Goal: Transaction & Acquisition: Obtain resource

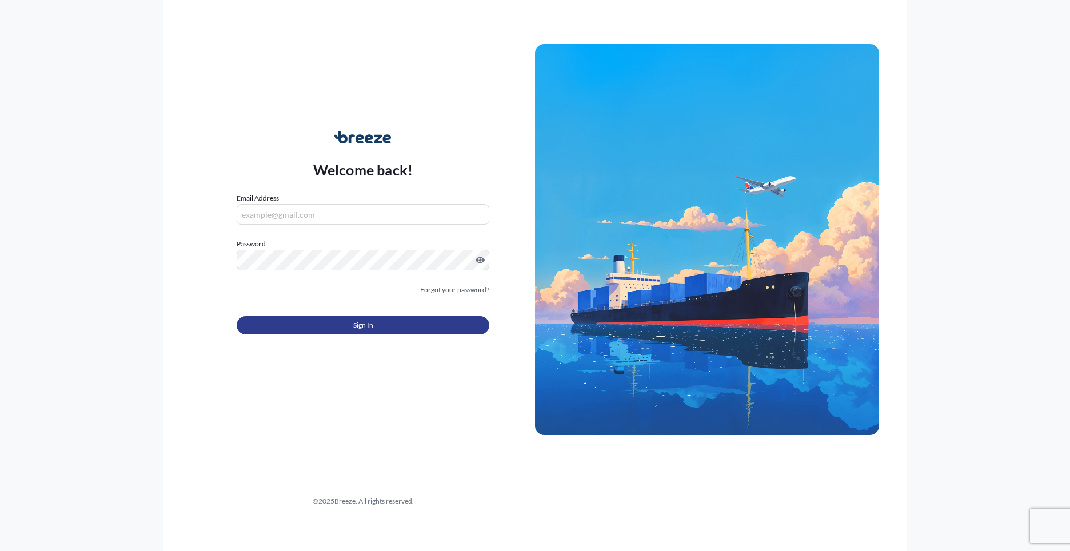
type input "[PERSON_NAME][EMAIL_ADDRESS][PERSON_NAME][DOMAIN_NAME]"
click at [379, 325] on button "Sign In" at bounding box center [363, 325] width 253 height 18
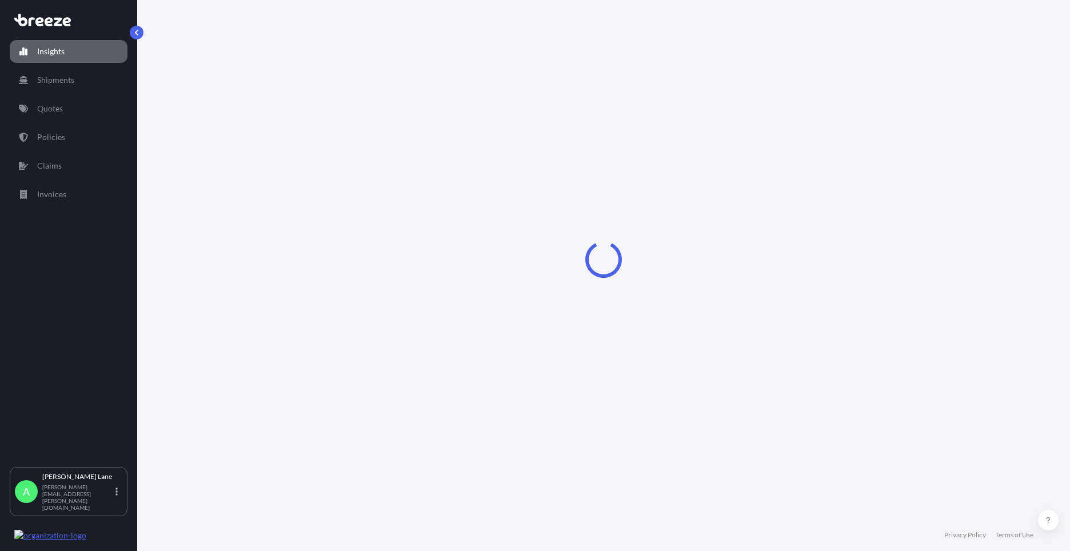
select select "2025"
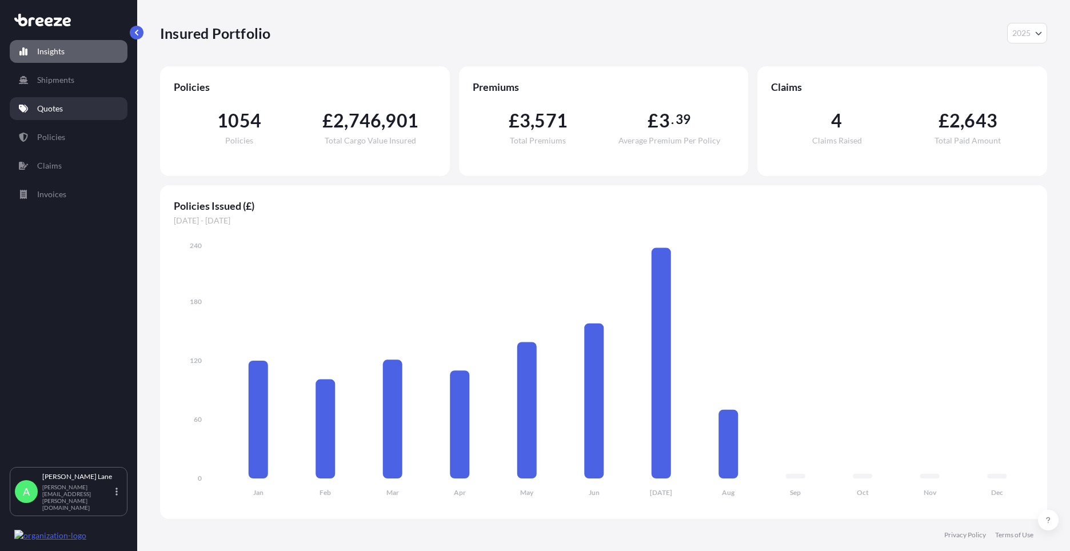
click at [71, 112] on link "Quotes" at bounding box center [69, 108] width 118 height 23
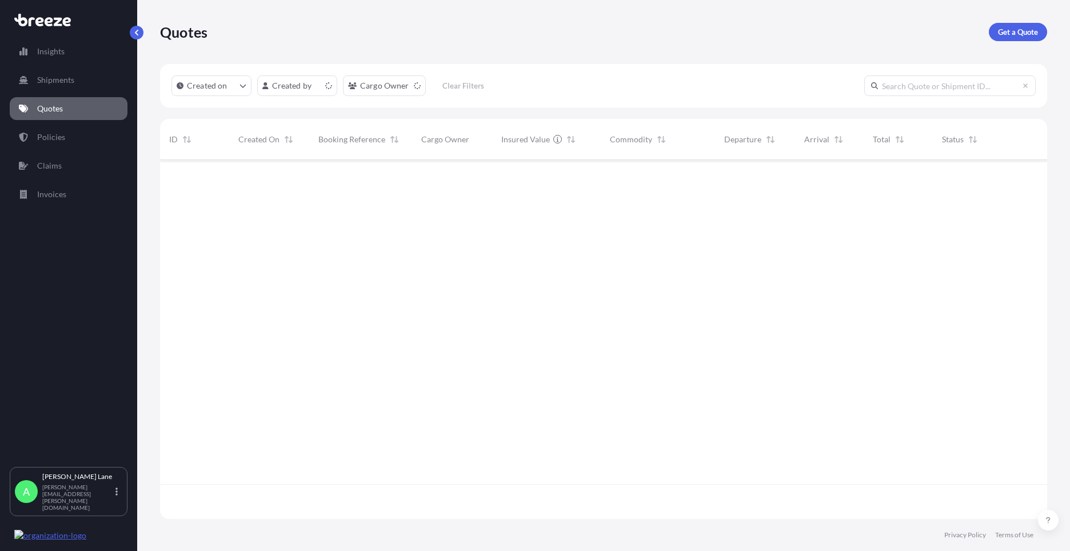
scroll to position [357, 878]
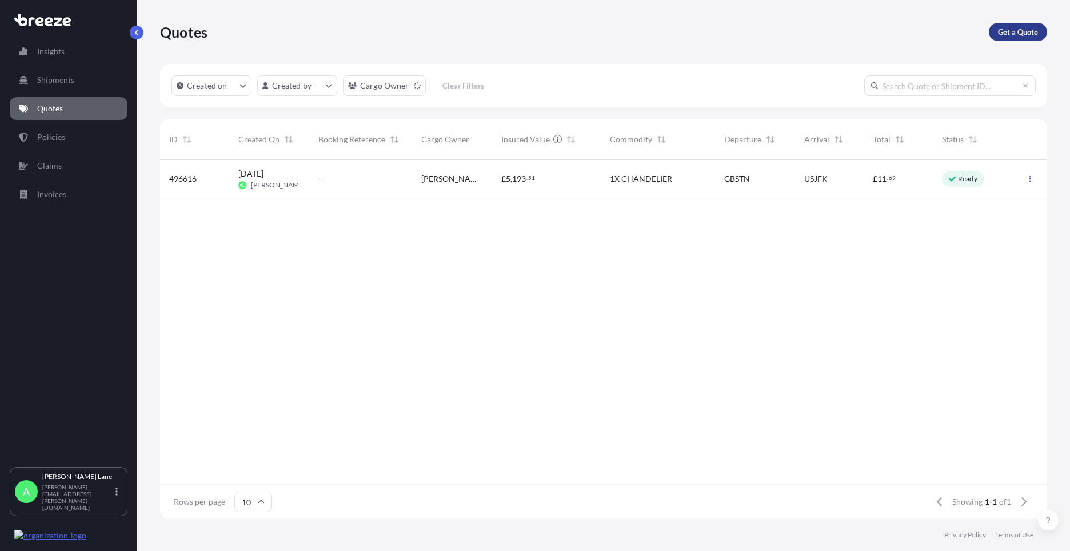
click at [995, 34] on link "Get a Quote" at bounding box center [1017, 32] width 58 height 18
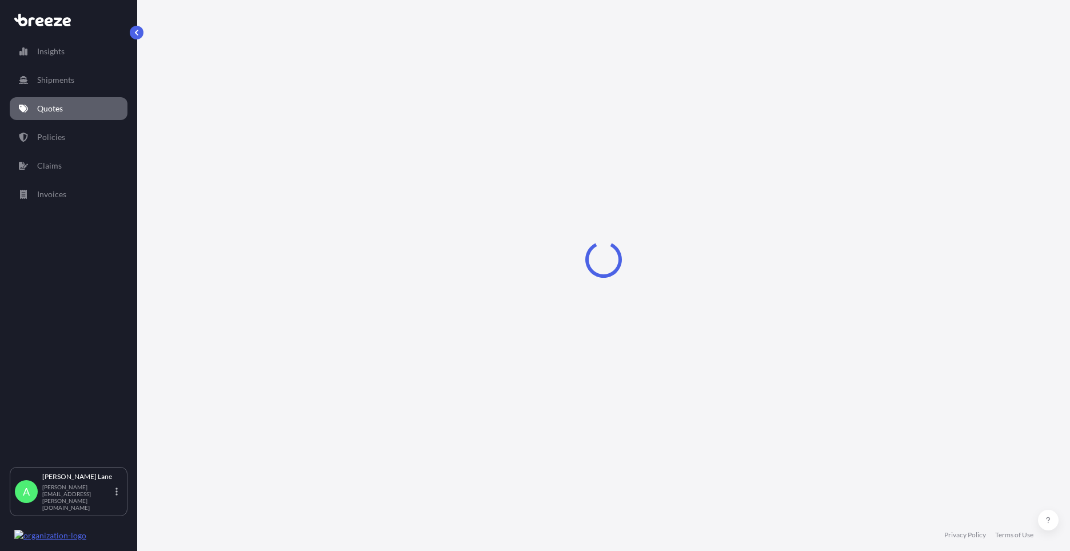
select select "Road"
select select "1"
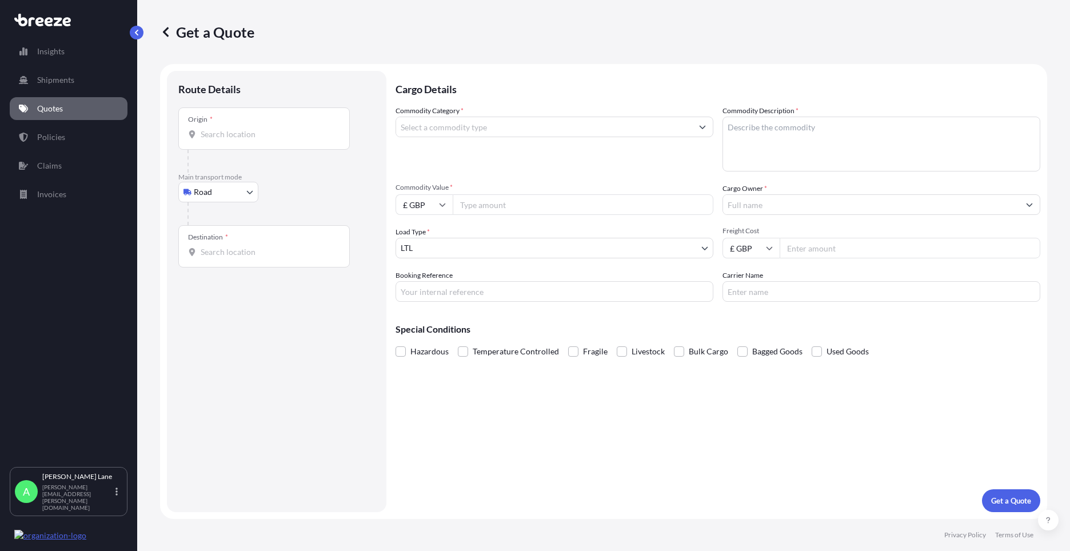
click at [277, 136] on input "Origin *" at bounding box center [268, 134] width 135 height 11
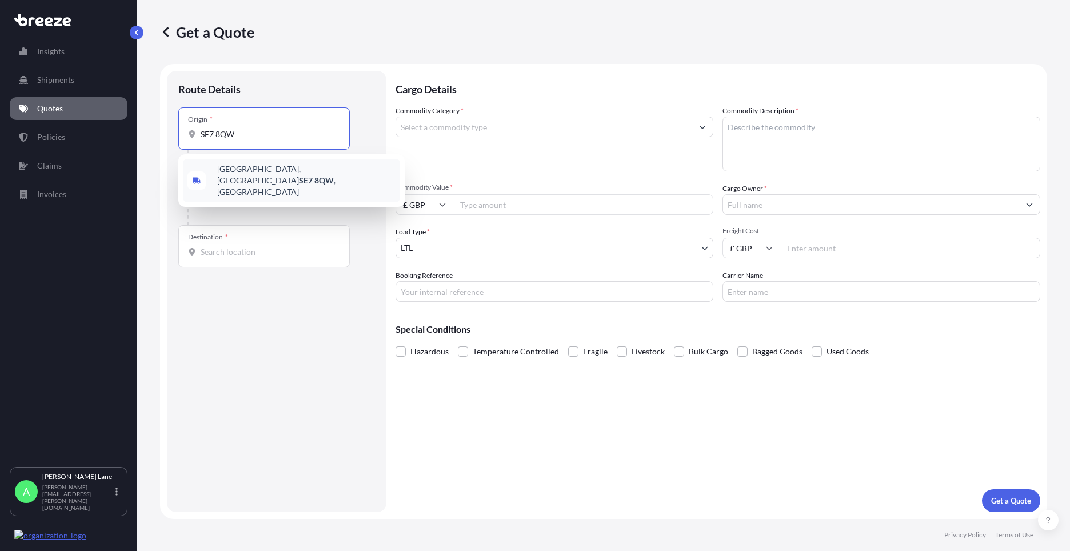
click at [270, 170] on span "[STREET_ADDRESS]" at bounding box center [306, 180] width 178 height 34
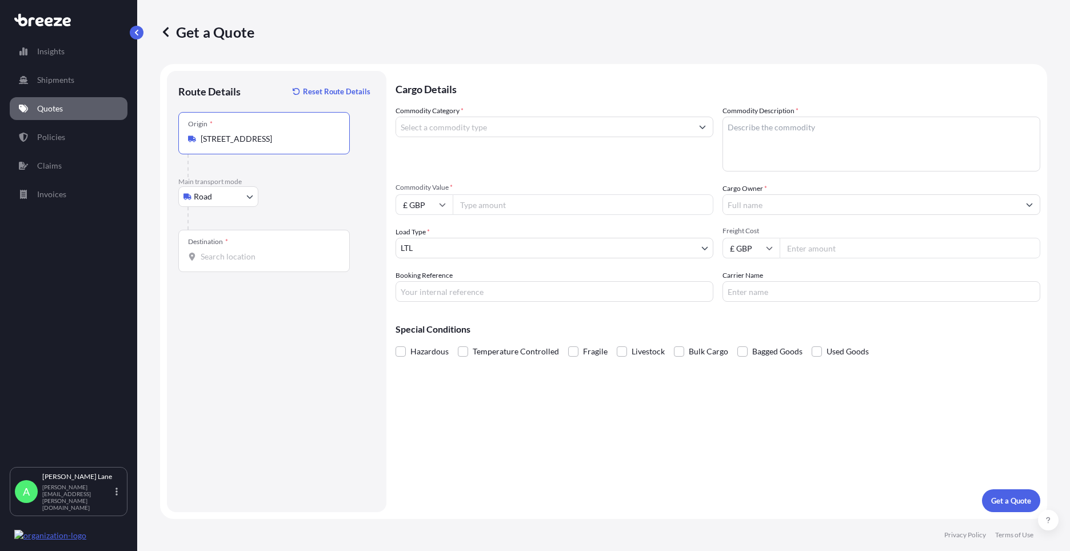
type input "[STREET_ADDRESS]"
click at [260, 255] on input "Destination *" at bounding box center [268, 256] width 135 height 11
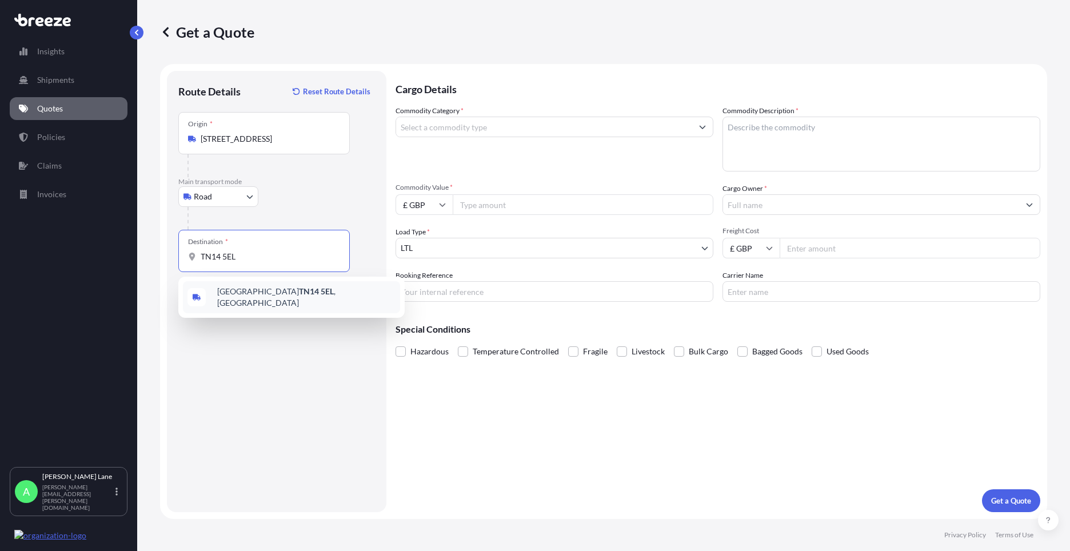
click at [257, 295] on span "[STREET_ADDRESS]" at bounding box center [306, 297] width 178 height 23
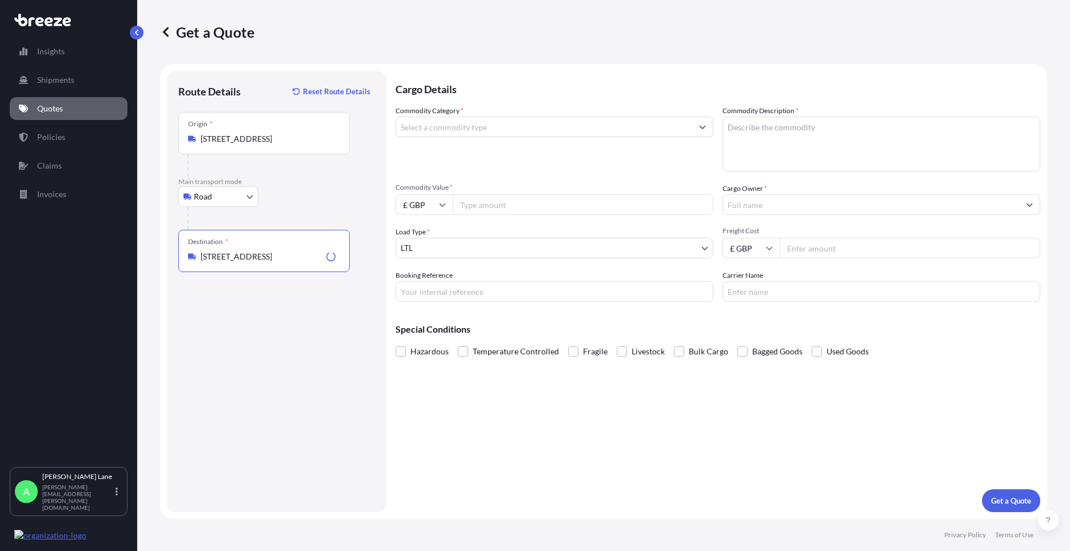
type input "[STREET_ADDRESS]"
click at [460, 131] on input "Commodity Category *" at bounding box center [544, 127] width 296 height 21
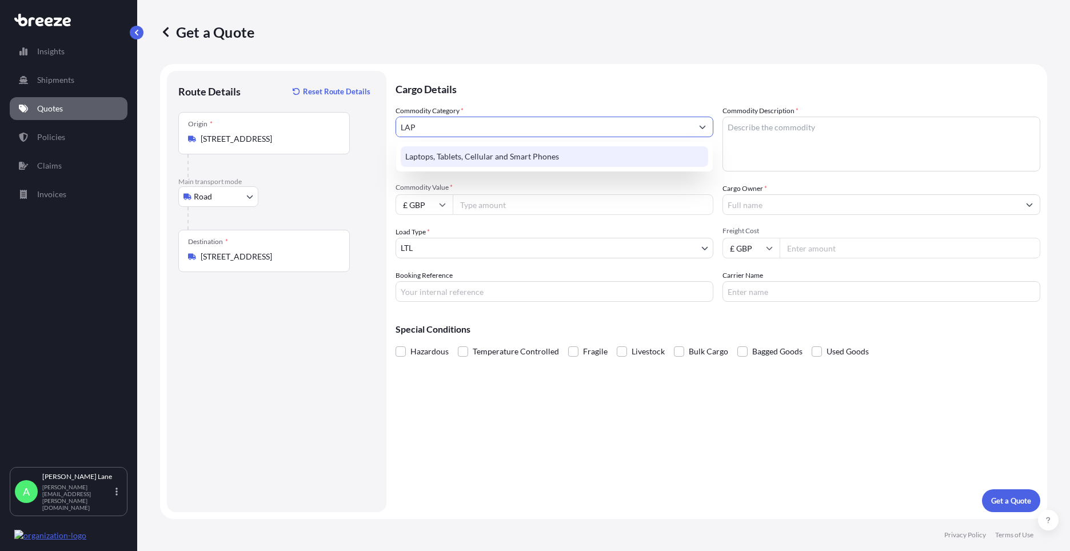
click at [476, 157] on div "Laptops, Tablets, Cellular and Smart Phones" at bounding box center [554, 156] width 307 height 21
type input "Laptops, Tablets, Cellular and Smart Phones"
click at [495, 197] on input "Commodity Value *" at bounding box center [583, 204] width 261 height 21
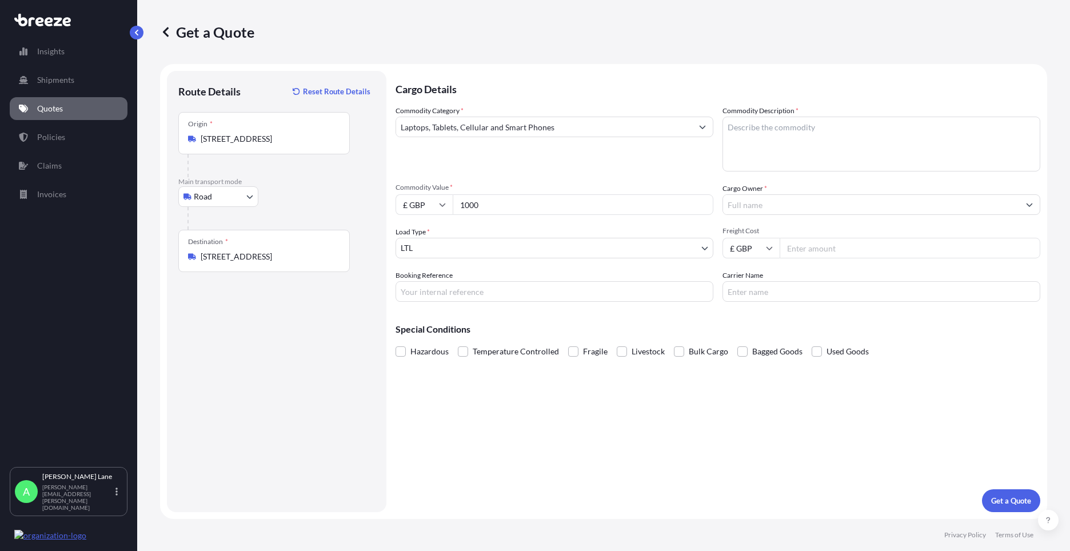
type input "1000"
click at [438, 302] on div "Cargo Details Commodity Category * Laptops, Tablets, Cellular and Smart Phones …" at bounding box center [717, 291] width 644 height 441
click at [437, 291] on input "Booking Reference" at bounding box center [554, 291] width 318 height 21
type input "1885679"
paste textarea "IPAD, IPAD CASE, IPENCIL & CHARGER"
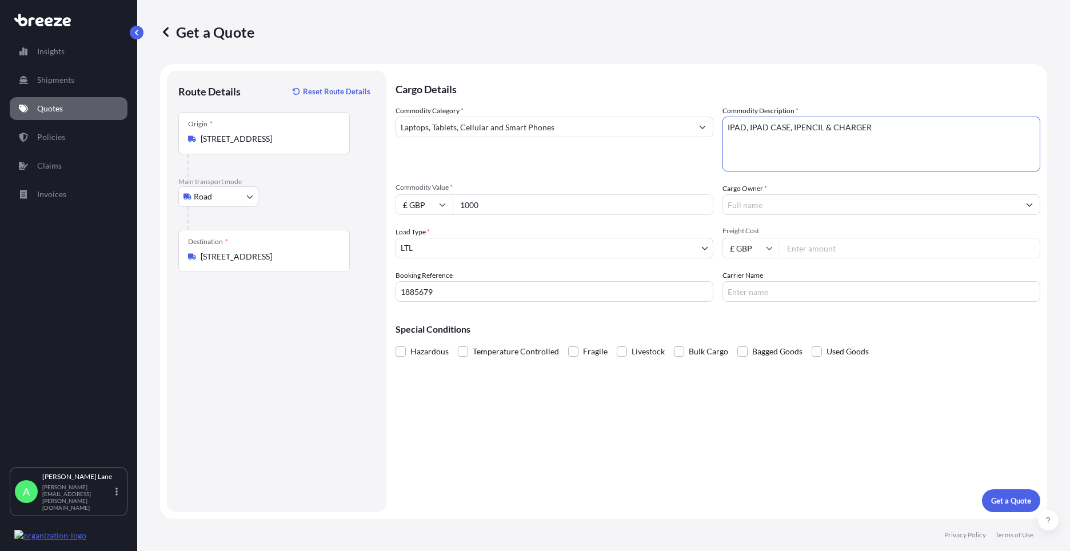
type textarea "IPAD, IPAD CASE, IPENCIL & CHARGER"
click at [794, 210] on input "Cargo Owner *" at bounding box center [871, 204] width 296 height 21
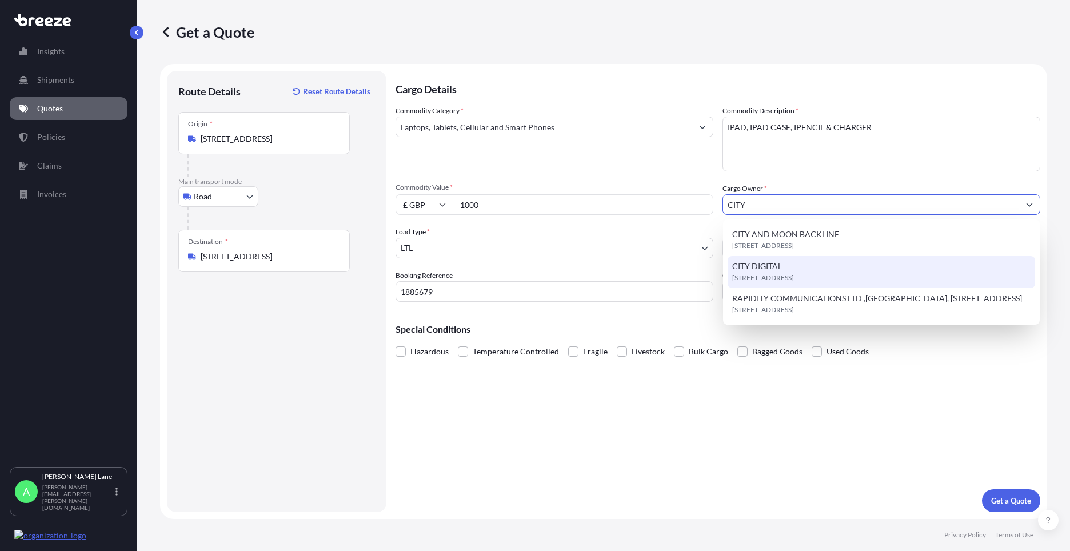
click at [790, 270] on div "CITY DIGITAL [STREET_ADDRESS]" at bounding box center [880, 272] width 307 height 32
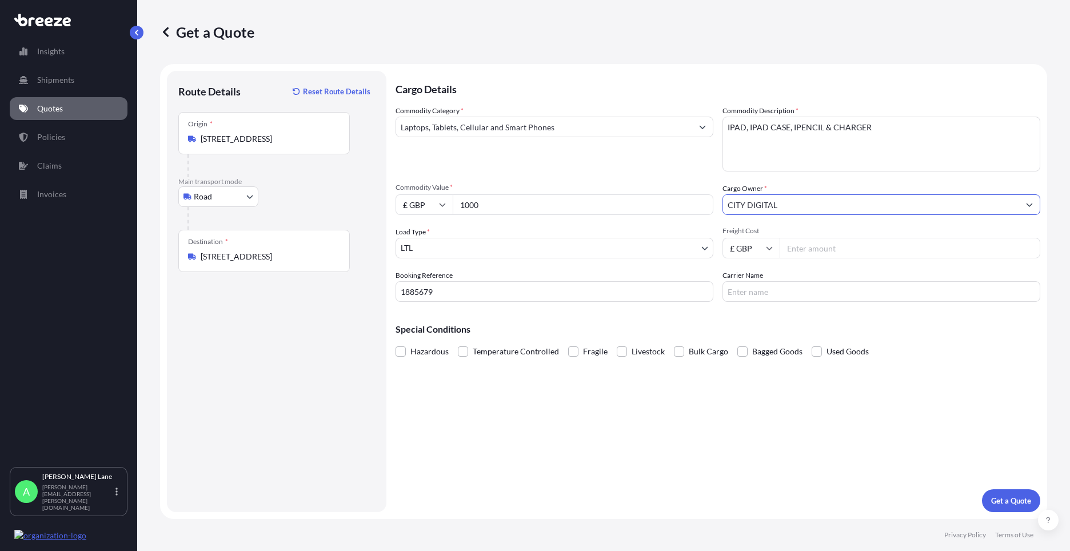
type input "CITY DIGITAL"
click at [824, 251] on input "Freight Cost" at bounding box center [909, 248] width 261 height 21
type input "28.10"
click at [795, 281] on div "Carrier Name" at bounding box center [881, 286] width 318 height 32
click at [788, 298] on input "Carrier Name" at bounding box center [881, 291] width 318 height 21
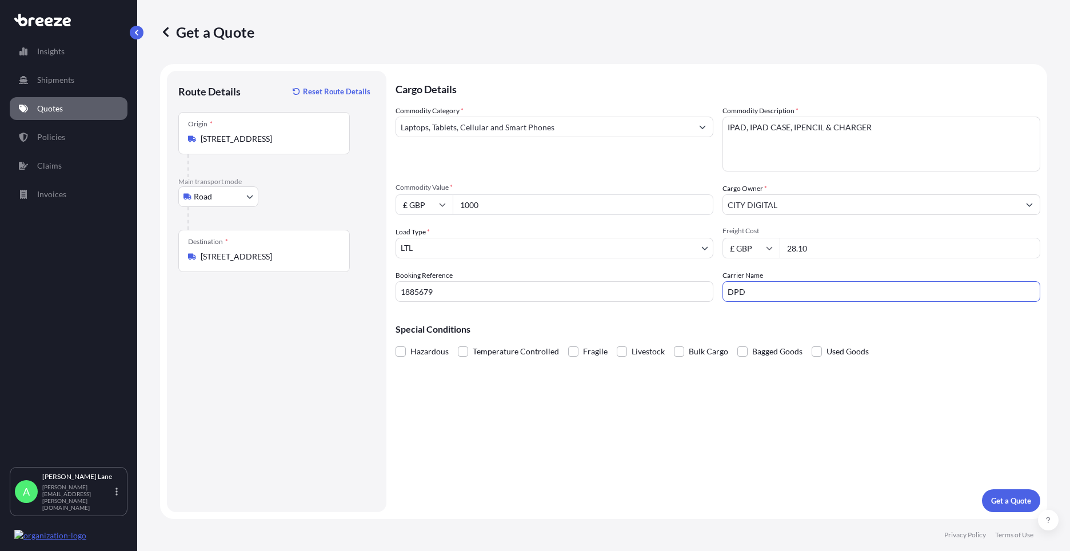
type input "DPD"
click at [802, 457] on div "Cargo Details Commodity Category * Laptops, Tablets, Cellular and Smart Phones …" at bounding box center [717, 291] width 644 height 441
click at [1003, 489] on div "Cargo Details Commodity Category * Laptops, Tablets, Cellular and Smart Phones …" at bounding box center [717, 291] width 644 height 441
click at [1007, 503] on p "Get a Quote" at bounding box center [1011, 500] width 40 height 11
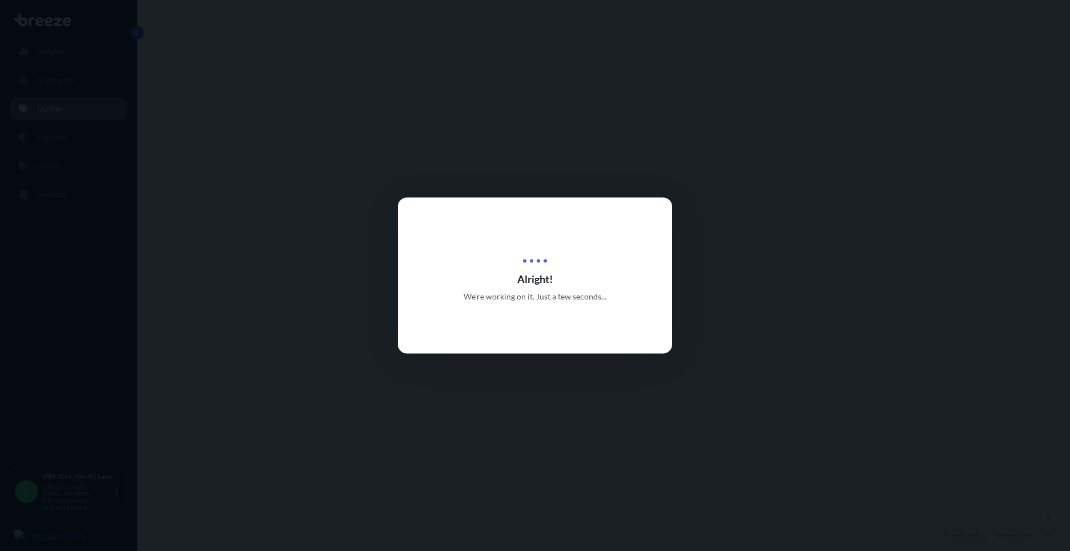
select select "Road"
select select "1"
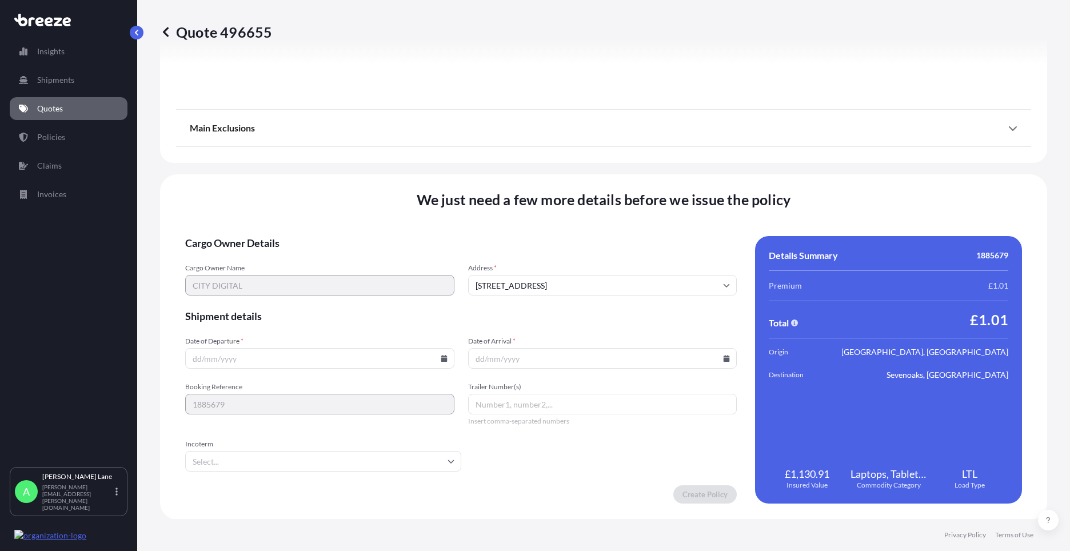
scroll to position [1263, 0]
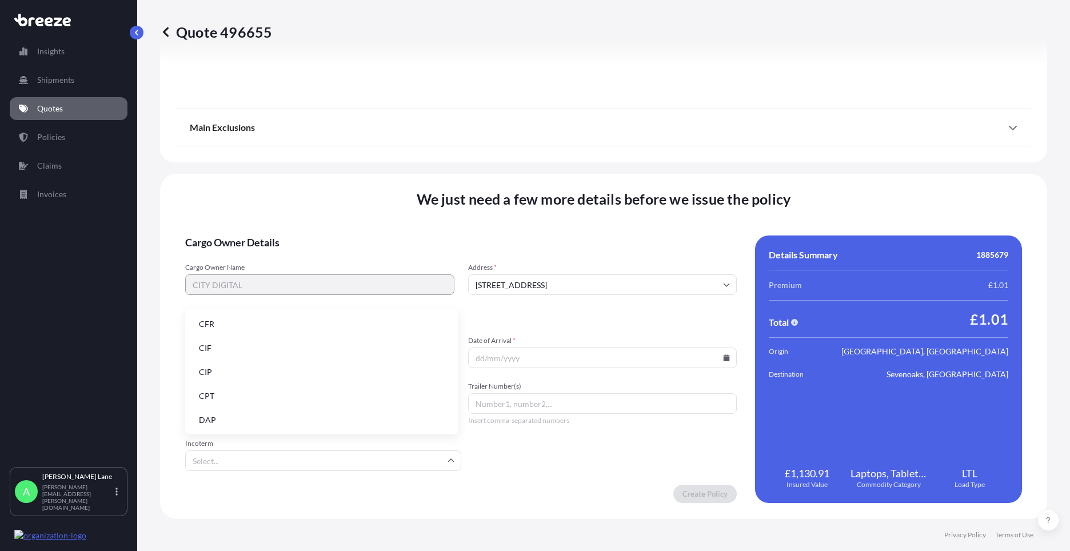
drag, startPoint x: 366, startPoint y: 453, endPoint x: 358, endPoint y: 448, distance: 8.7
click at [366, 453] on input "Incoterm" at bounding box center [323, 460] width 276 height 21
click at [312, 418] on li "DAP" at bounding box center [322, 420] width 264 height 22
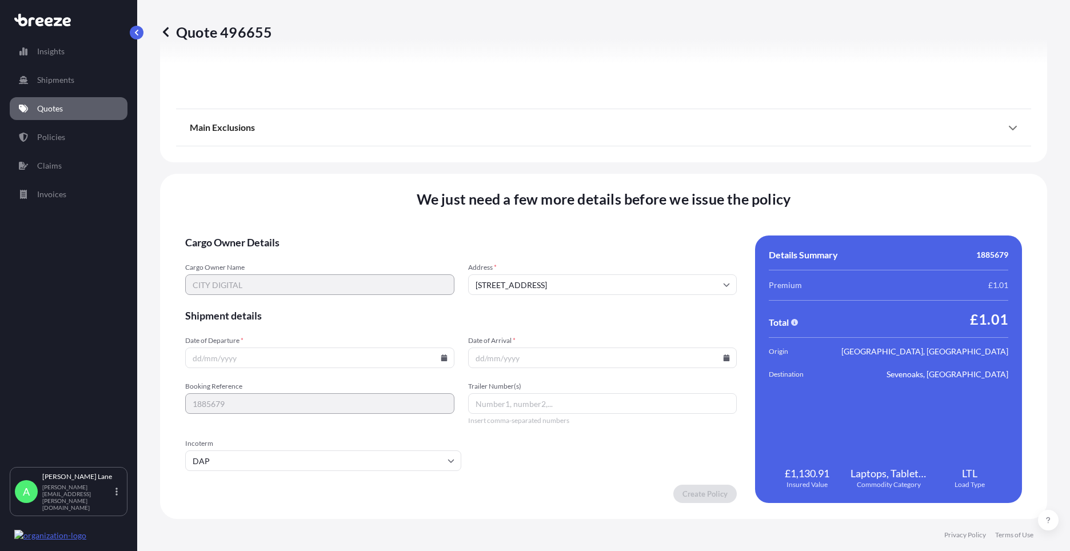
click at [441, 357] on icon at bounding box center [444, 357] width 7 height 7
click at [345, 258] on button "15" at bounding box center [345, 256] width 18 height 18
type input "[DATE]"
click at [723, 357] on icon at bounding box center [726, 357] width 7 height 7
click at [522, 276] on button "18" at bounding box center [518, 278] width 18 height 18
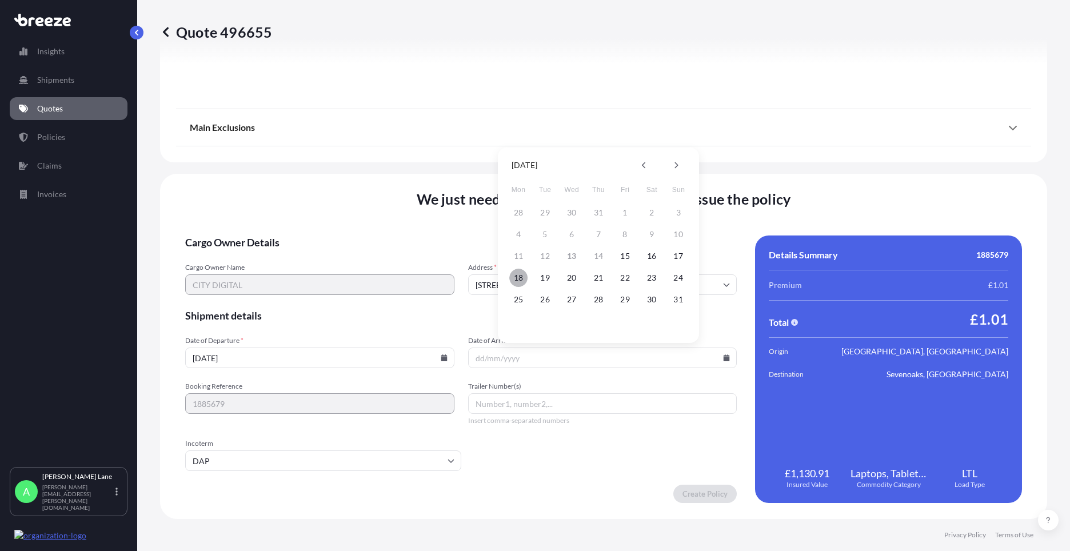
type input "[DATE]"
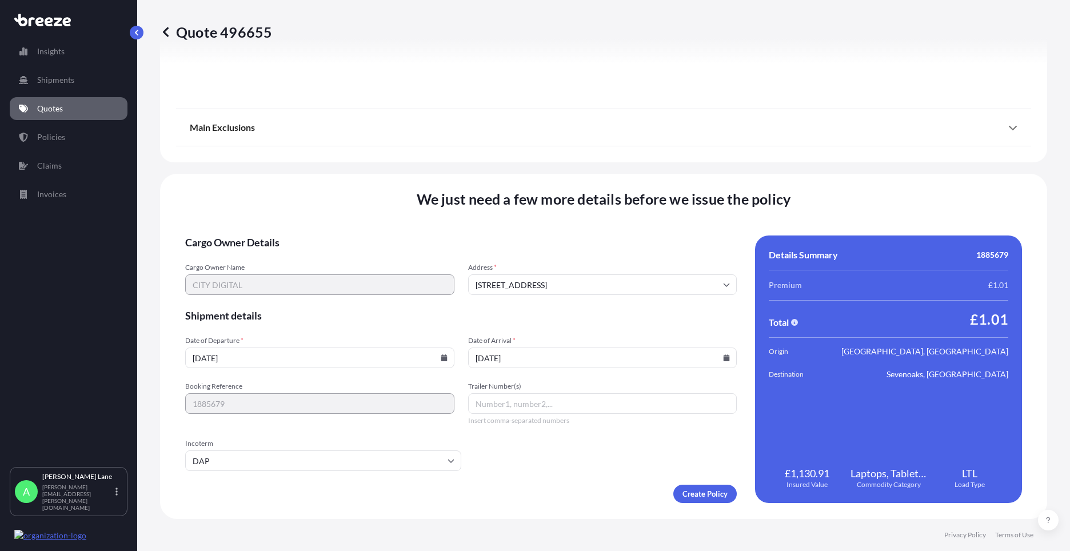
paste input "0011 631 115 3"
type input "0011 631 115 3"
